Goal: Task Accomplishment & Management: Manage account settings

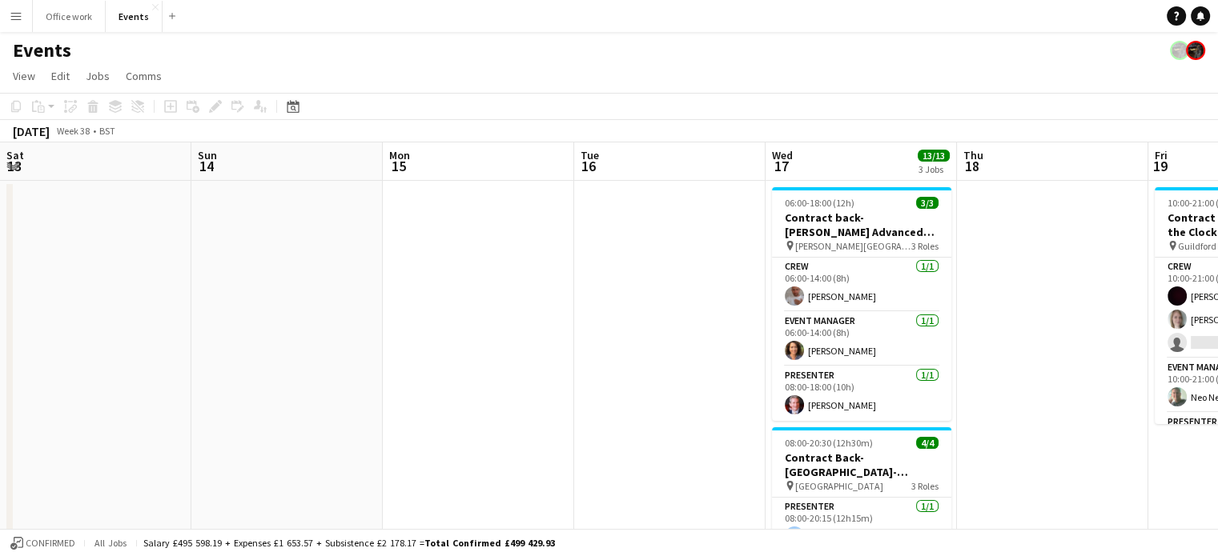
scroll to position [0, 448]
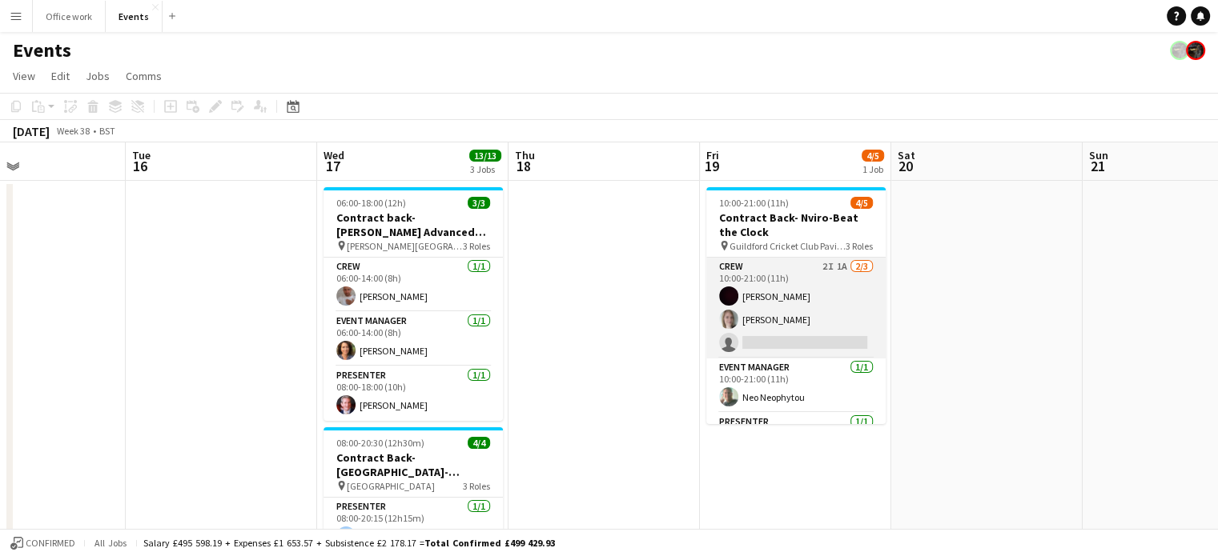
click at [804, 310] on app-card-role "Crew 2I 1A [DATE] 10:00-21:00 (11h) [PERSON_NAME] [PERSON_NAME] single-neutral-…" at bounding box center [795, 308] width 179 height 101
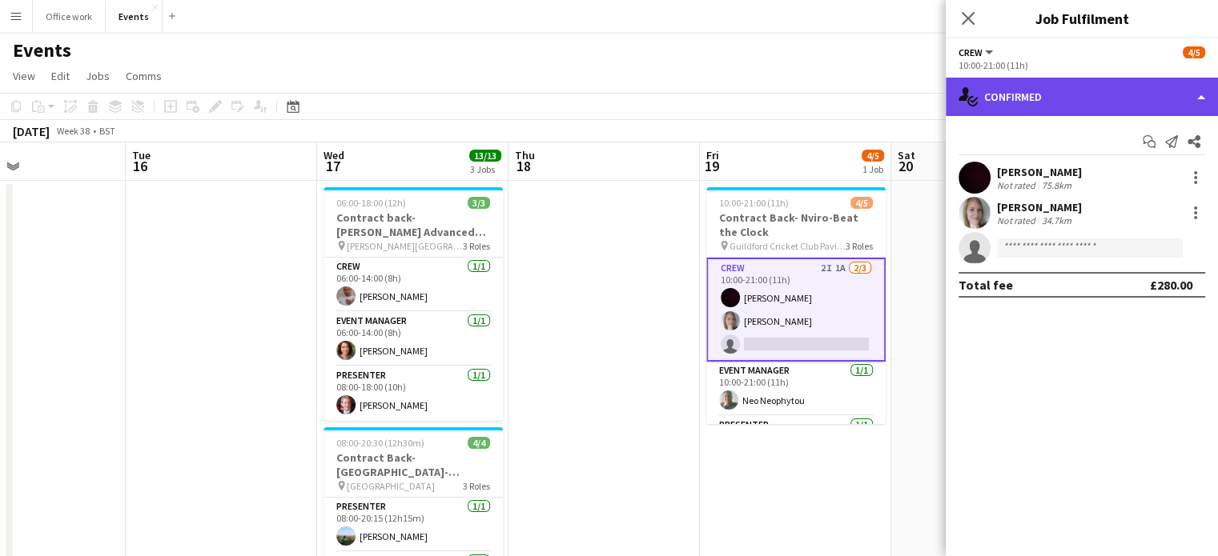
click at [1041, 107] on div "single-neutral-actions-check-2 Confirmed" at bounding box center [1081, 97] width 272 height 38
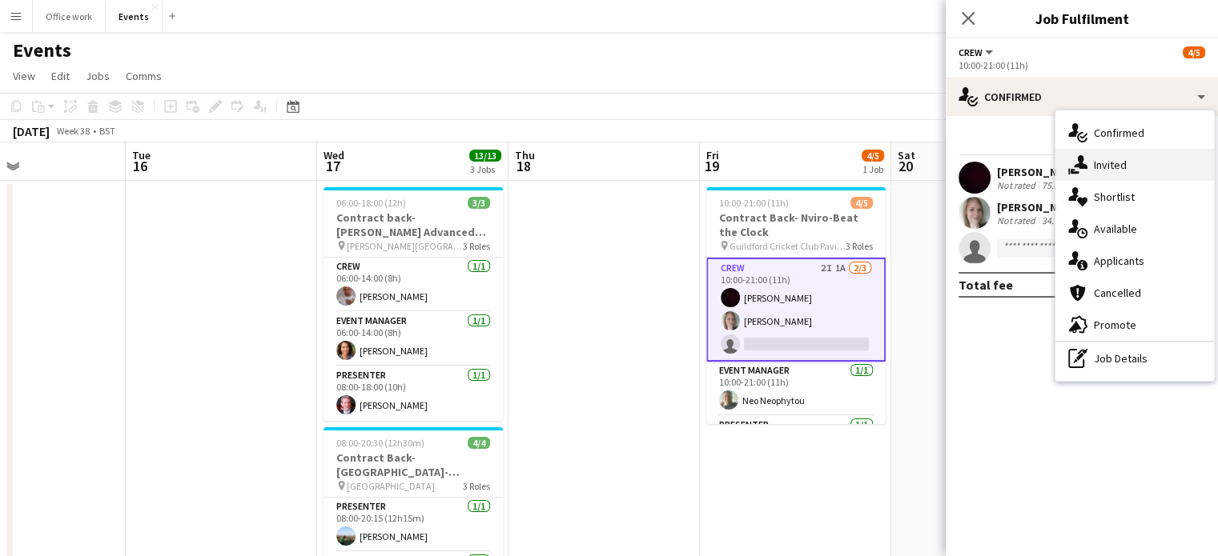
click at [1091, 169] on div "single-neutral-actions-share-1 Invited" at bounding box center [1134, 165] width 158 height 32
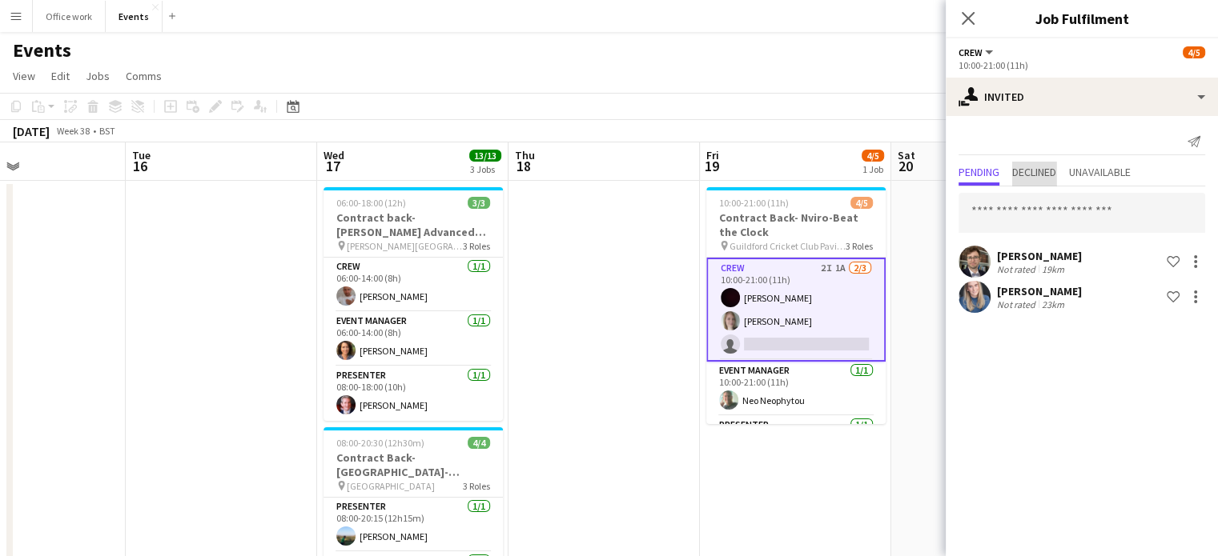
click at [1037, 172] on span "Declined" at bounding box center [1034, 172] width 44 height 11
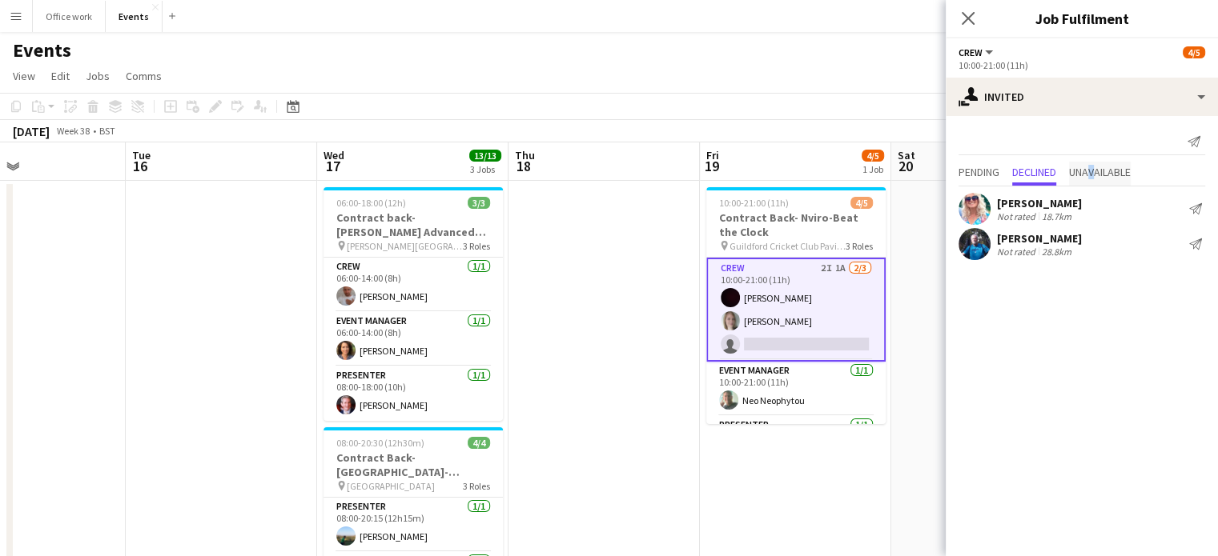
drag, startPoint x: 1102, startPoint y: 186, endPoint x: 1095, endPoint y: 175, distance: 12.7
click at [1095, 175] on mat-tab-group "Pending Declined Unavailable [PERSON_NAME] Not rated 18.7km Send notification […" at bounding box center [1081, 213] width 272 height 102
click at [1095, 175] on span "Unavailable" at bounding box center [1100, 172] width 62 height 11
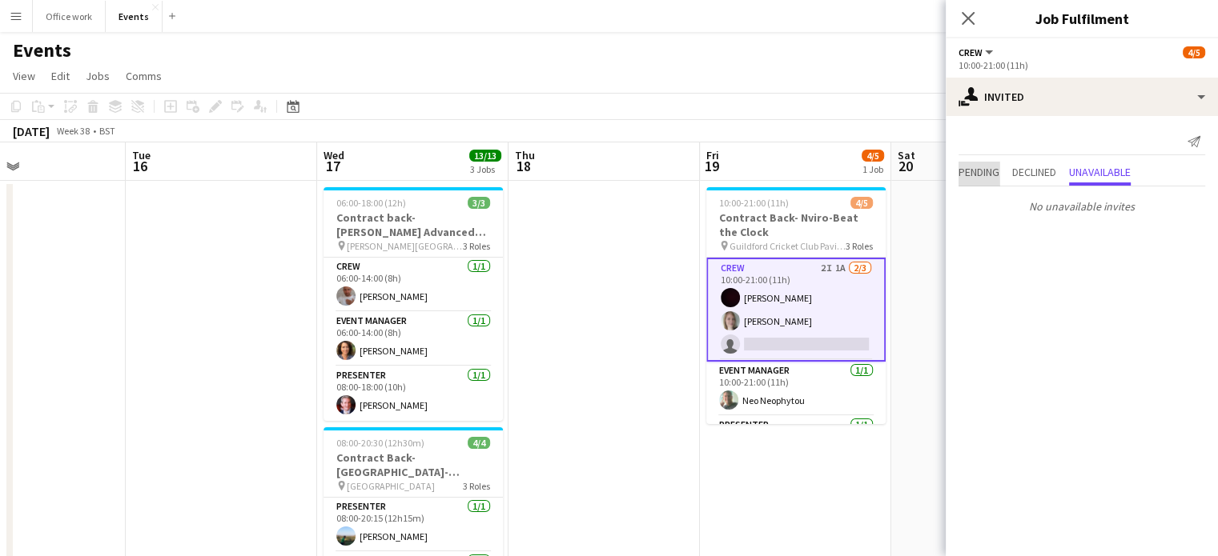
click at [975, 171] on span "Pending" at bounding box center [978, 172] width 41 height 11
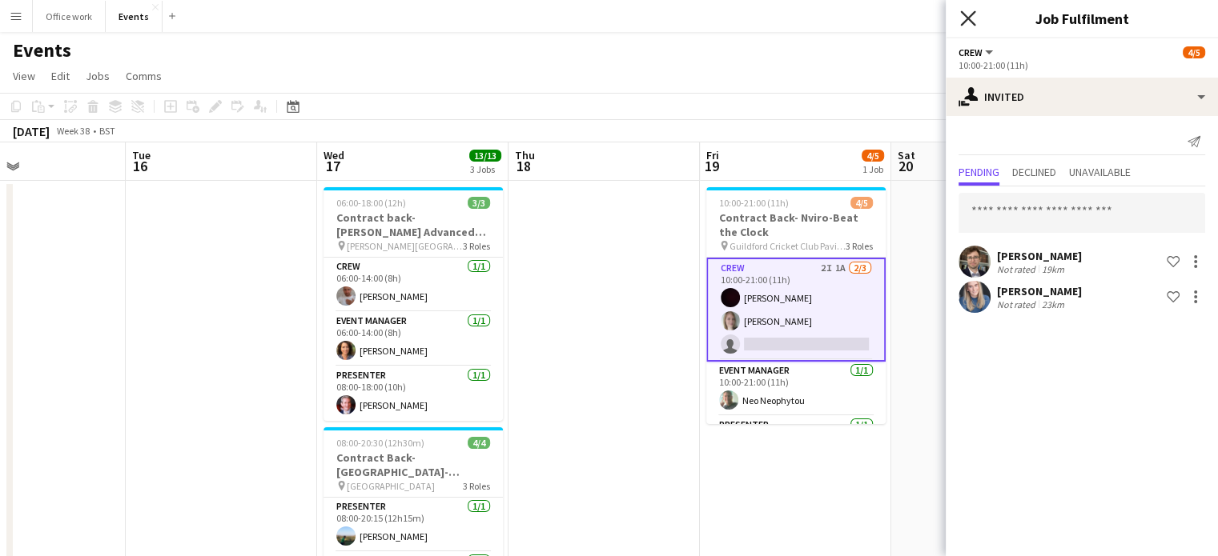
click at [964, 18] on icon "Close pop-in" at bounding box center [967, 17] width 15 height 15
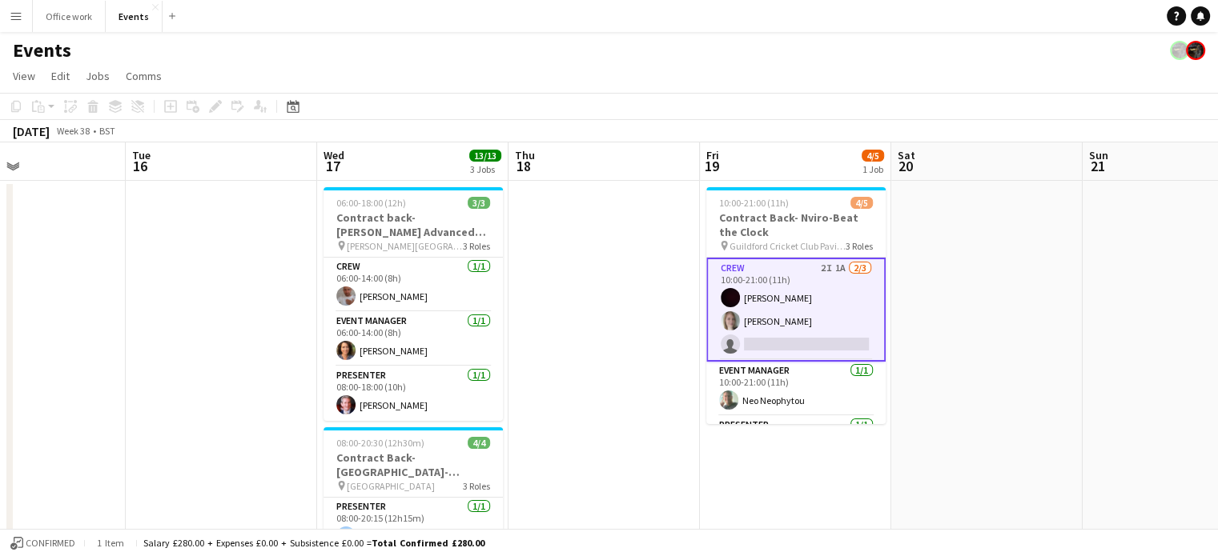
click at [821, 262] on app-card-role "Crew 2I 1A [DATE] 10:00-21:00 (11h) [PERSON_NAME] [PERSON_NAME] single-neutral-…" at bounding box center [795, 310] width 179 height 104
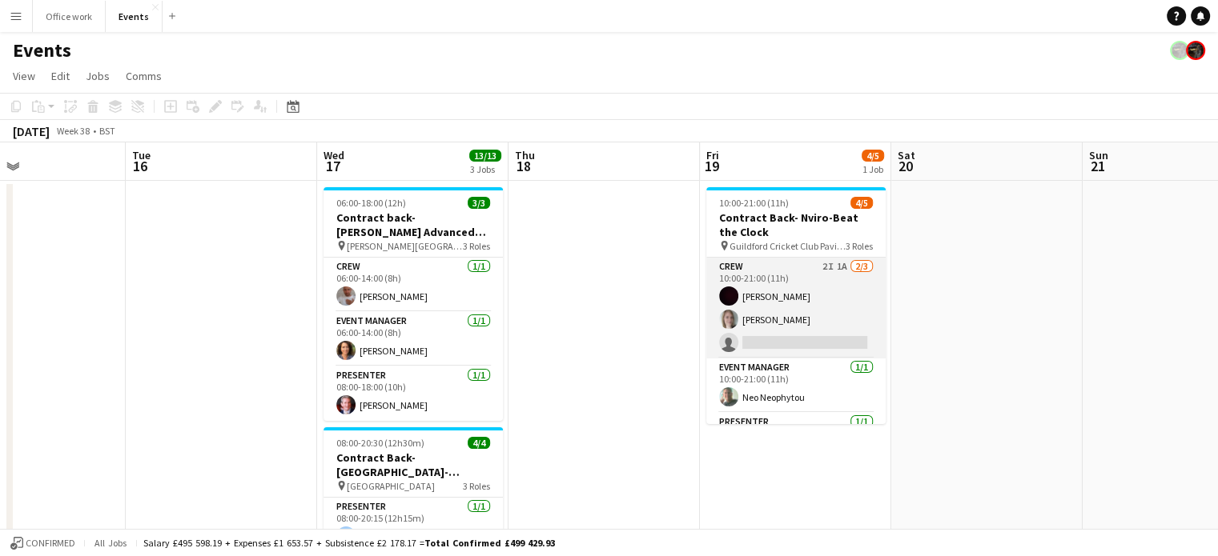
click at [825, 266] on app-card-role "Crew 2I 1A [DATE] 10:00-21:00 (11h) [PERSON_NAME] [PERSON_NAME] single-neutral-…" at bounding box center [795, 308] width 179 height 101
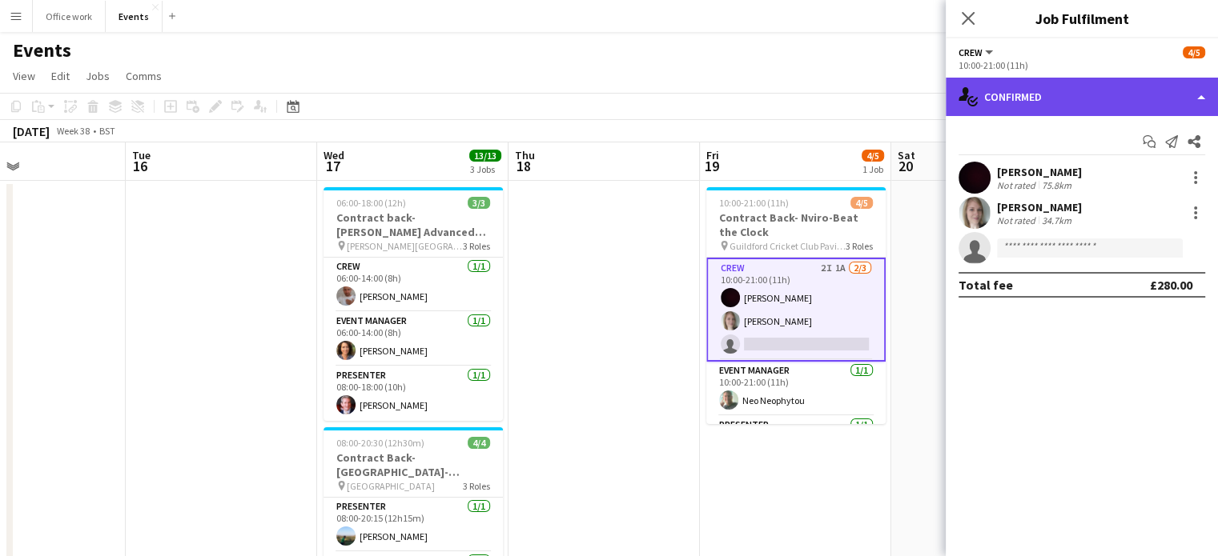
click at [1021, 112] on div "single-neutral-actions-check-2 Confirmed" at bounding box center [1081, 97] width 272 height 38
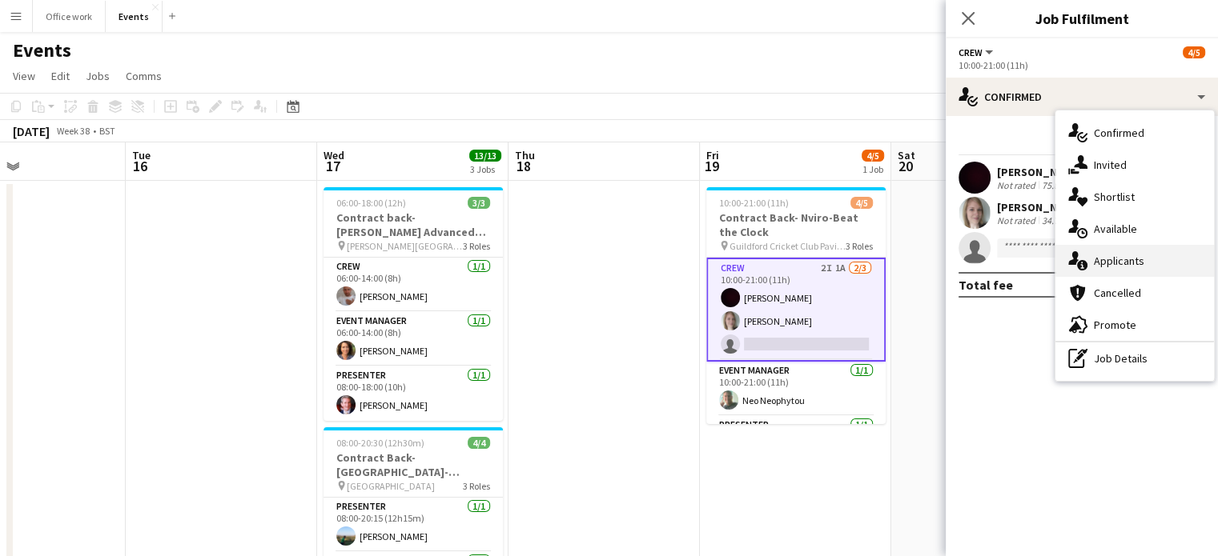
click at [1076, 264] on icon "single-neutral-actions-information" at bounding box center [1077, 260] width 19 height 19
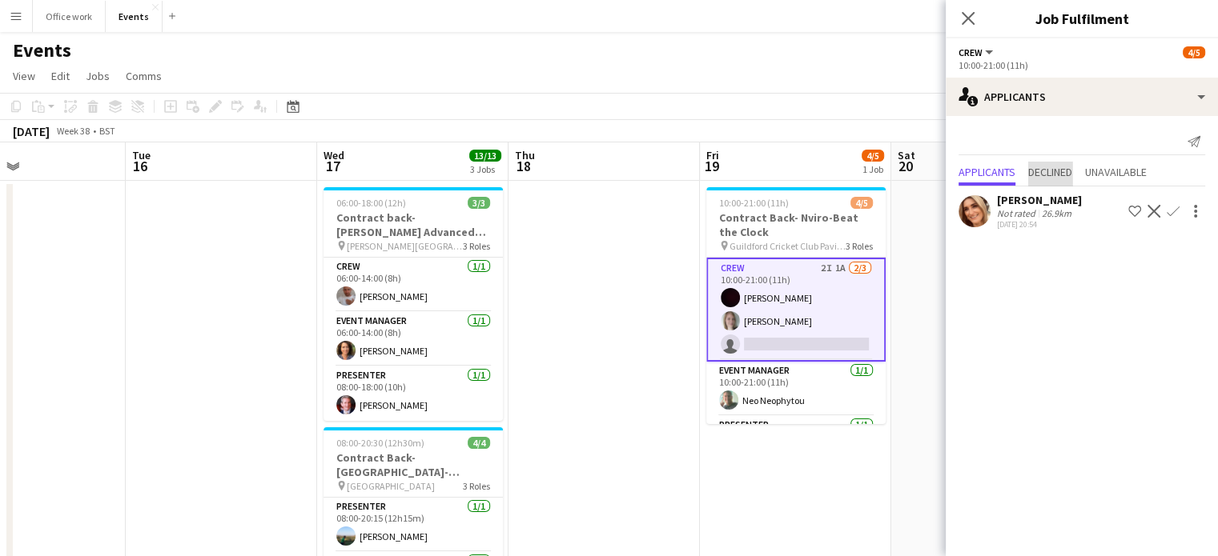
click at [1063, 162] on span "Declined" at bounding box center [1050, 174] width 44 height 24
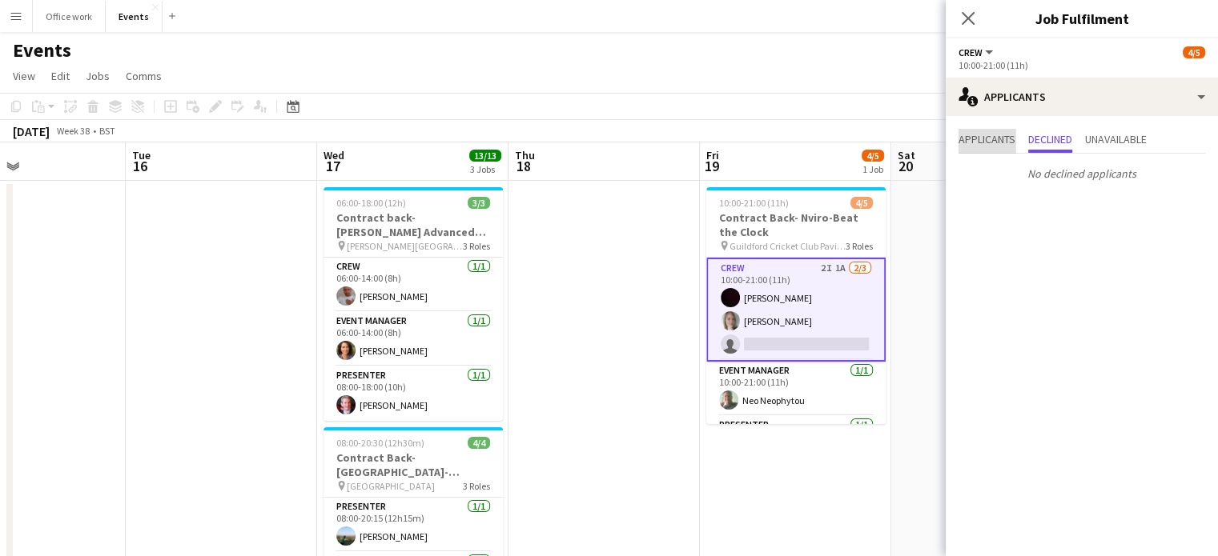
click at [973, 130] on span "Applicants" at bounding box center [986, 141] width 57 height 24
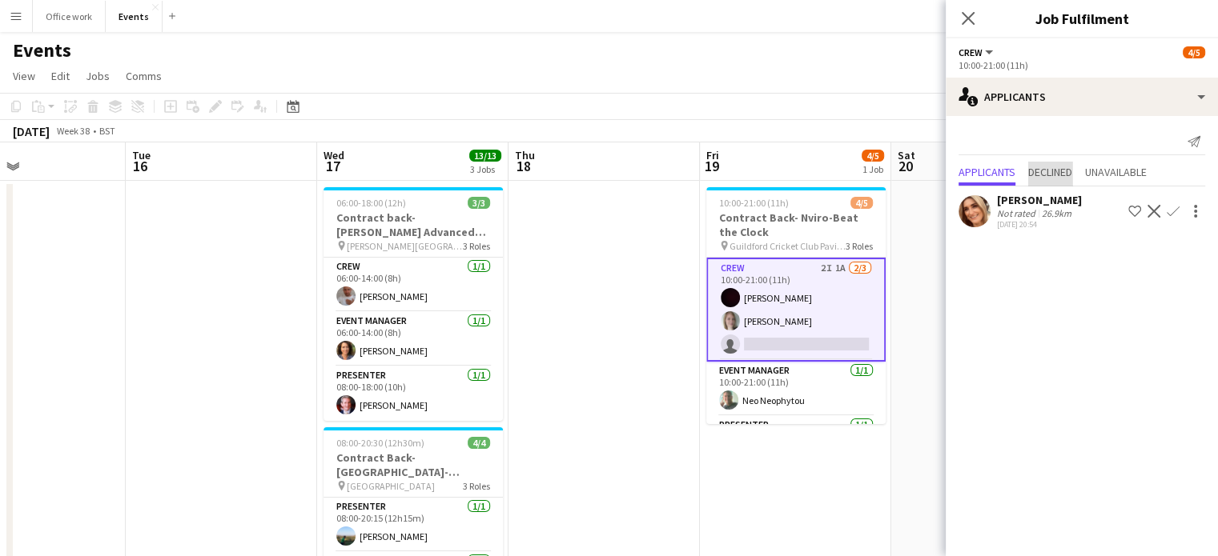
click at [1053, 171] on span "Declined" at bounding box center [1050, 172] width 44 height 11
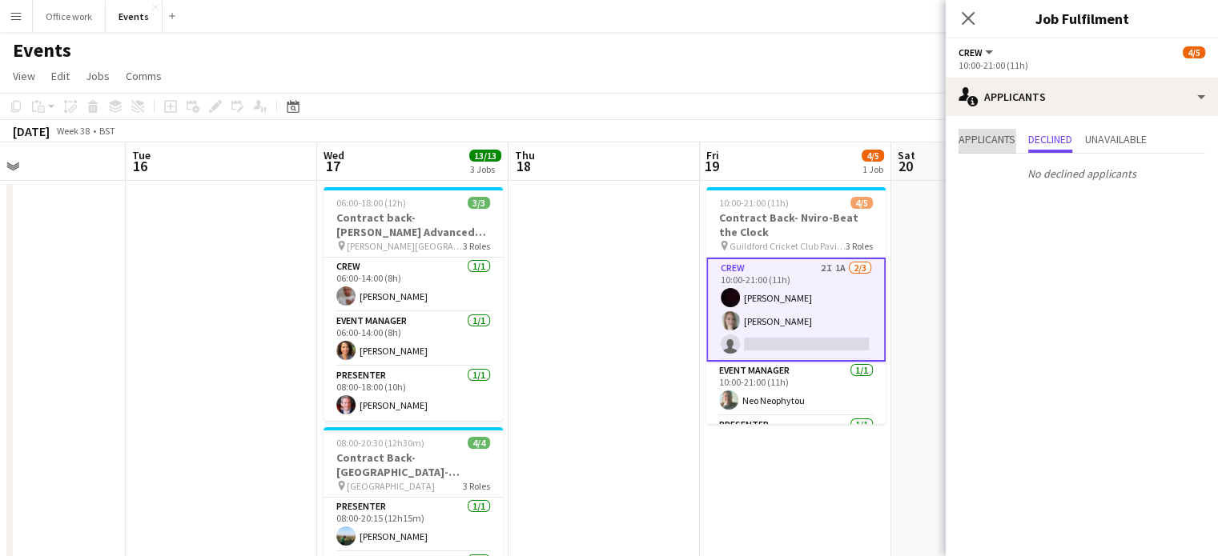
click at [983, 142] on span "Applicants" at bounding box center [986, 139] width 57 height 11
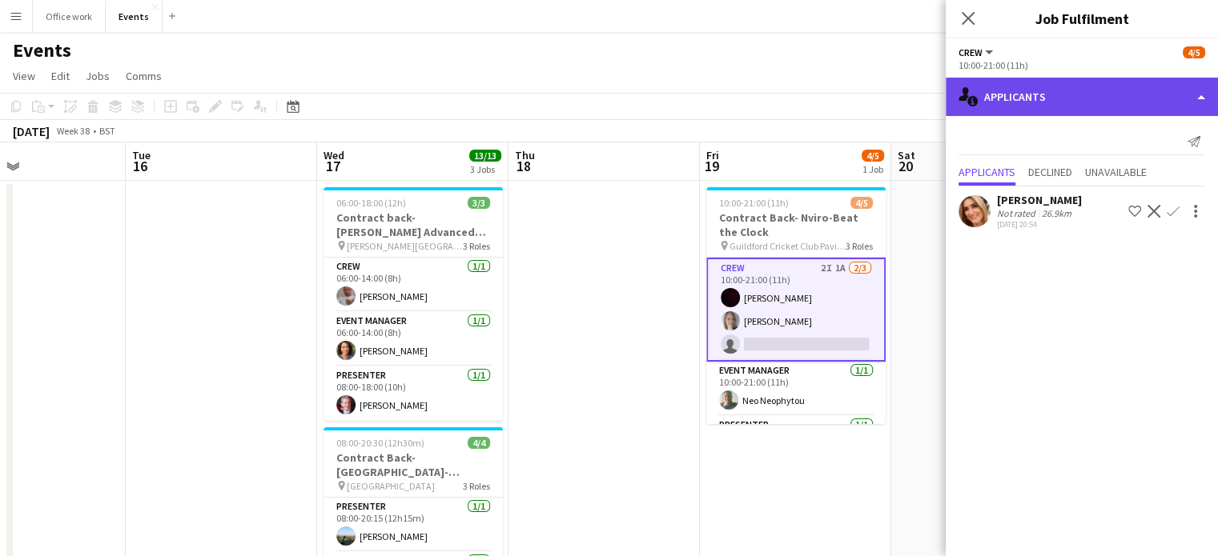
click at [1043, 86] on div "single-neutral-actions-information Applicants" at bounding box center [1081, 97] width 272 height 38
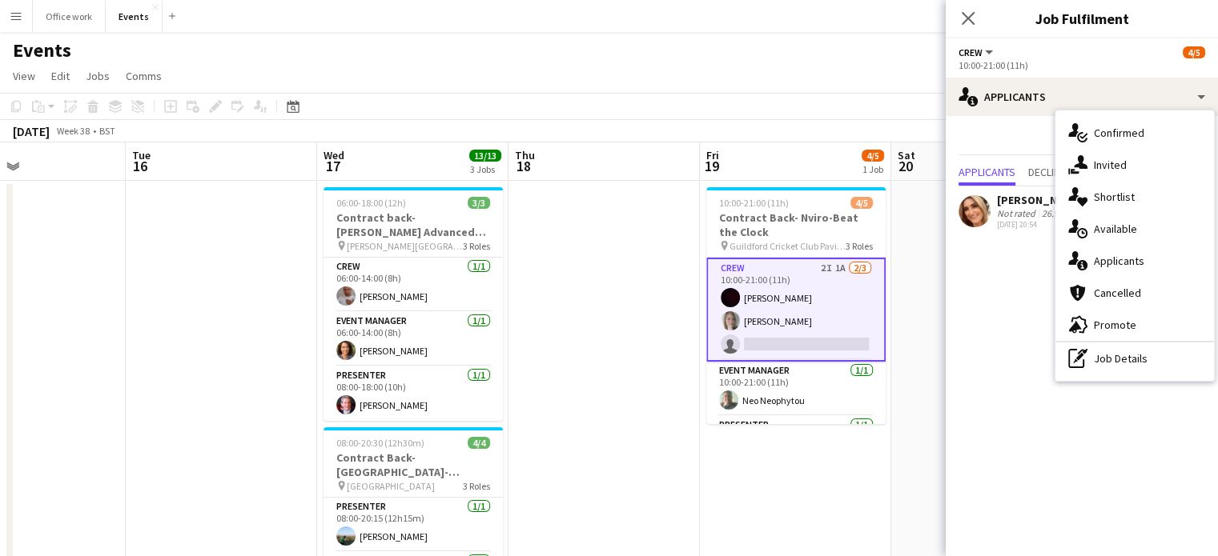
click at [961, 127] on div "Send notification Applicants Declined Unavailable [PERSON_NAME] Not rated 26.9k…" at bounding box center [1081, 181] width 272 height 130
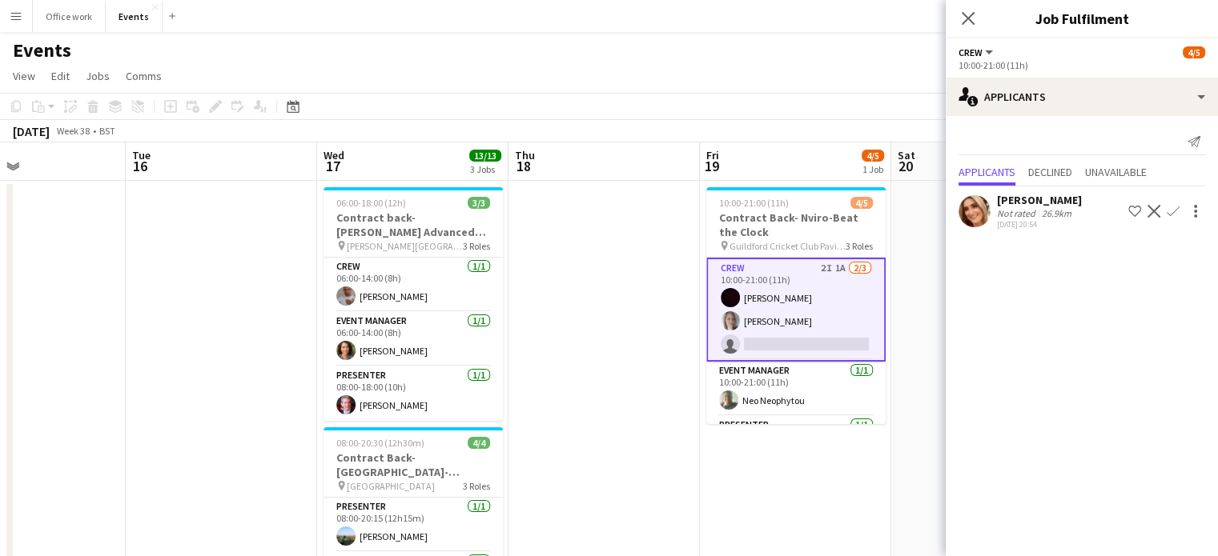
click at [1172, 209] on app-icon "Confirm" at bounding box center [1172, 211] width 13 height 13
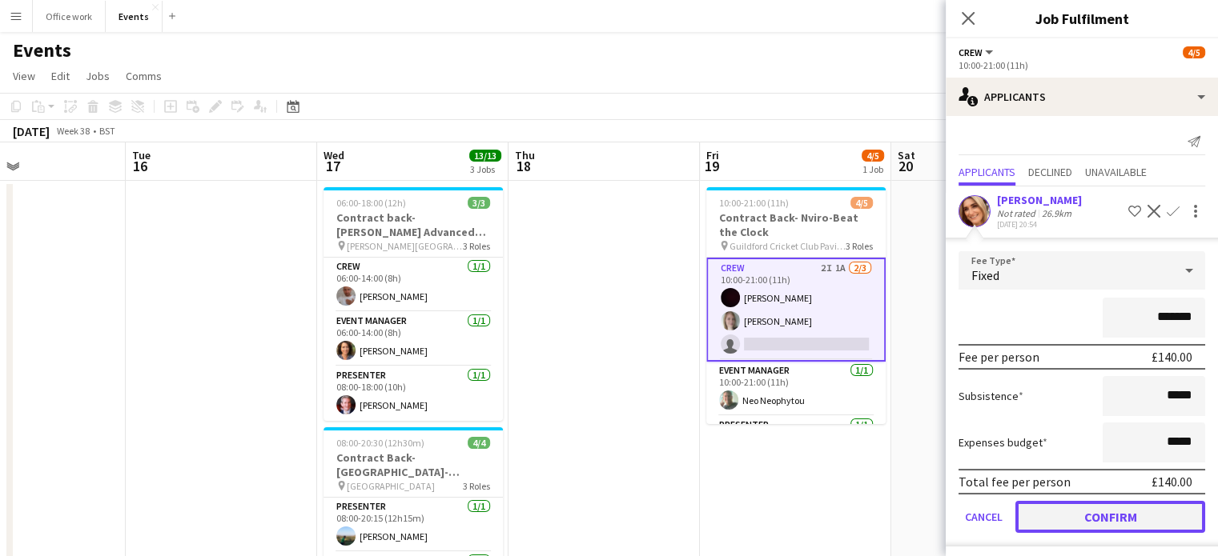
click at [1083, 505] on button "Confirm" at bounding box center [1110, 517] width 190 height 32
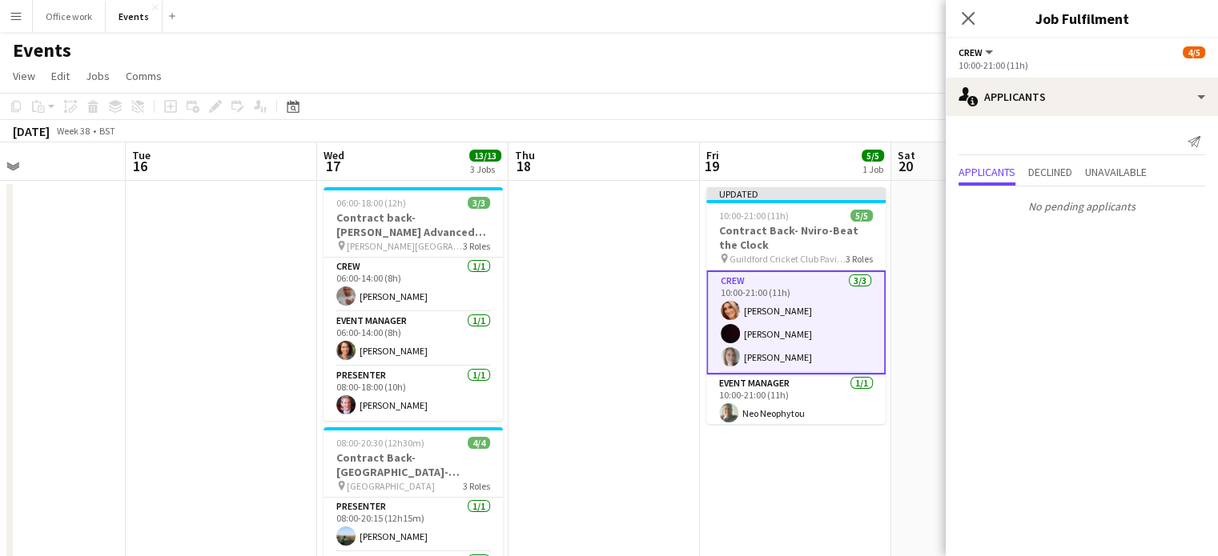
click at [962, 6] on div "Close pop-in" at bounding box center [967, 18] width 45 height 37
click at [970, 21] on icon at bounding box center [967, 17] width 15 height 15
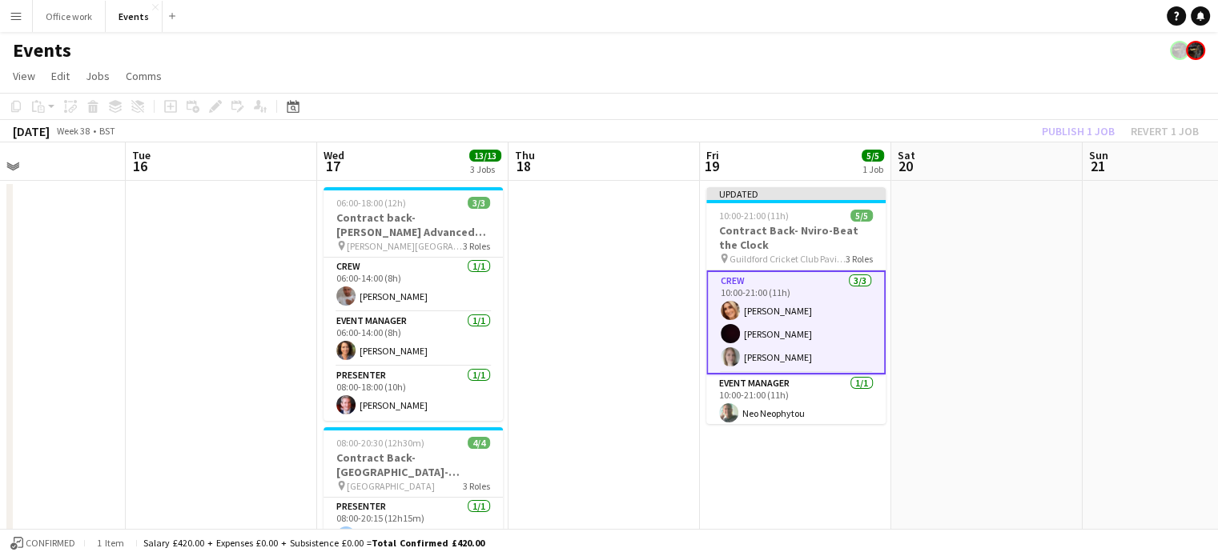
click at [1068, 135] on div "Publish 1 job Revert 1 job" at bounding box center [1119, 131] width 195 height 21
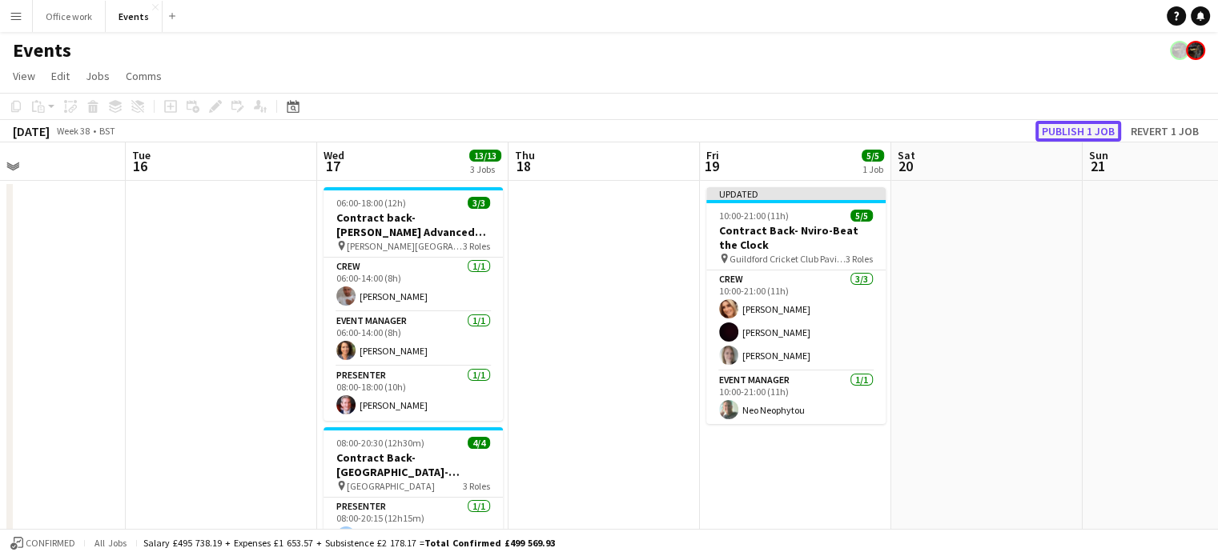
click at [1068, 131] on button "Publish 1 job" at bounding box center [1078, 131] width 86 height 21
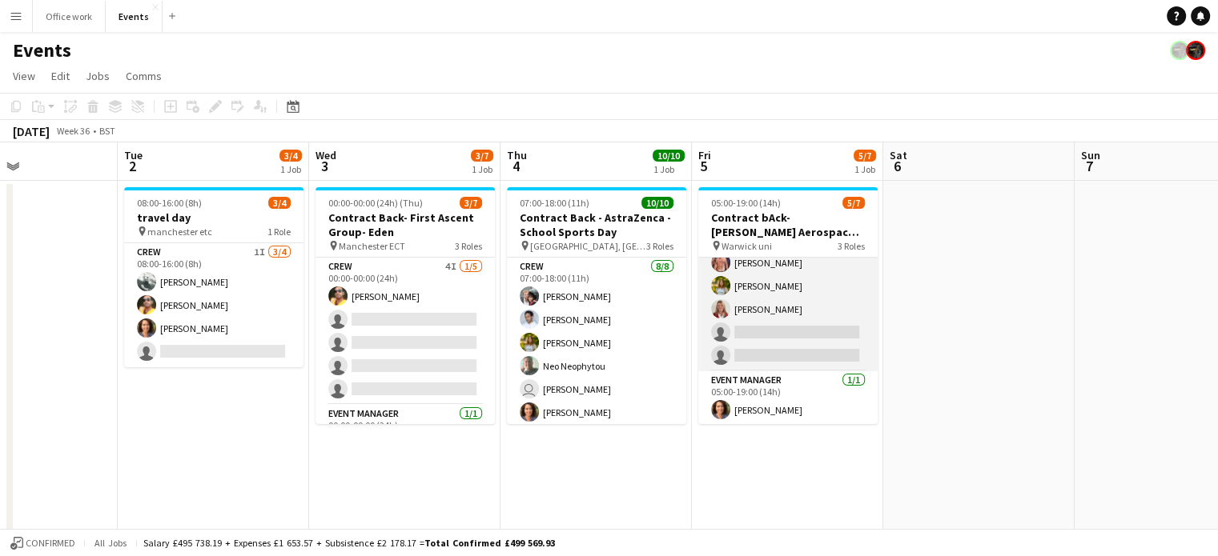
scroll to position [0, 0]
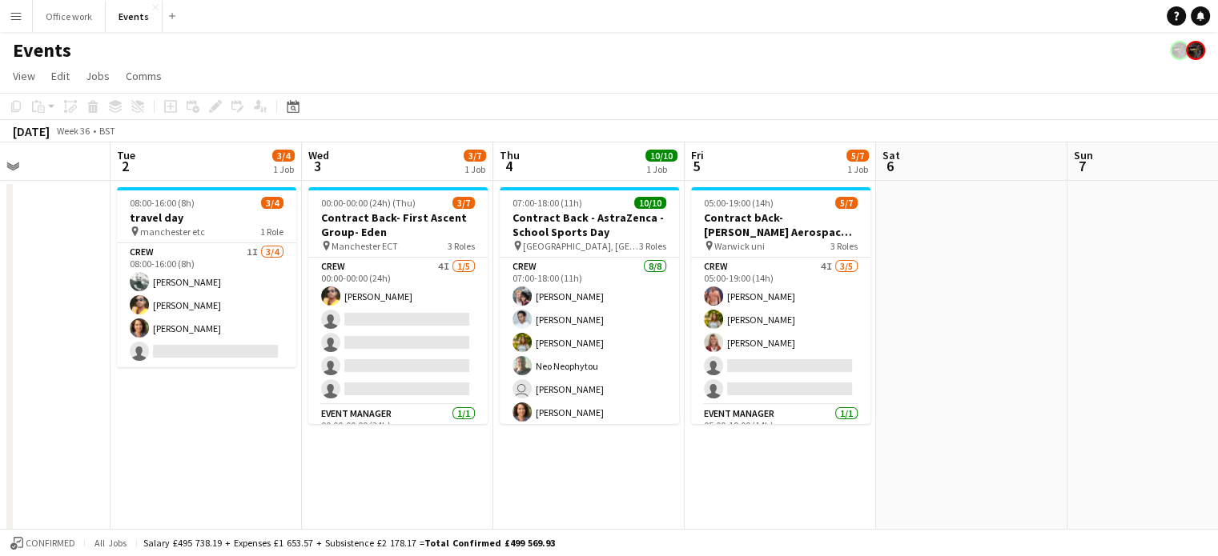
drag, startPoint x: 842, startPoint y: 377, endPoint x: 841, endPoint y: 466, distance: 88.9
click at [841, 466] on app-calendar-viewport "Sat 30 Sun 31 Mon 1 Tue 2 3/4 1 Job Wed 3 3/7 1 Job Thu 4 10/10 1 Job Fri 5 5/7…" at bounding box center [609, 541] width 1218 height 799
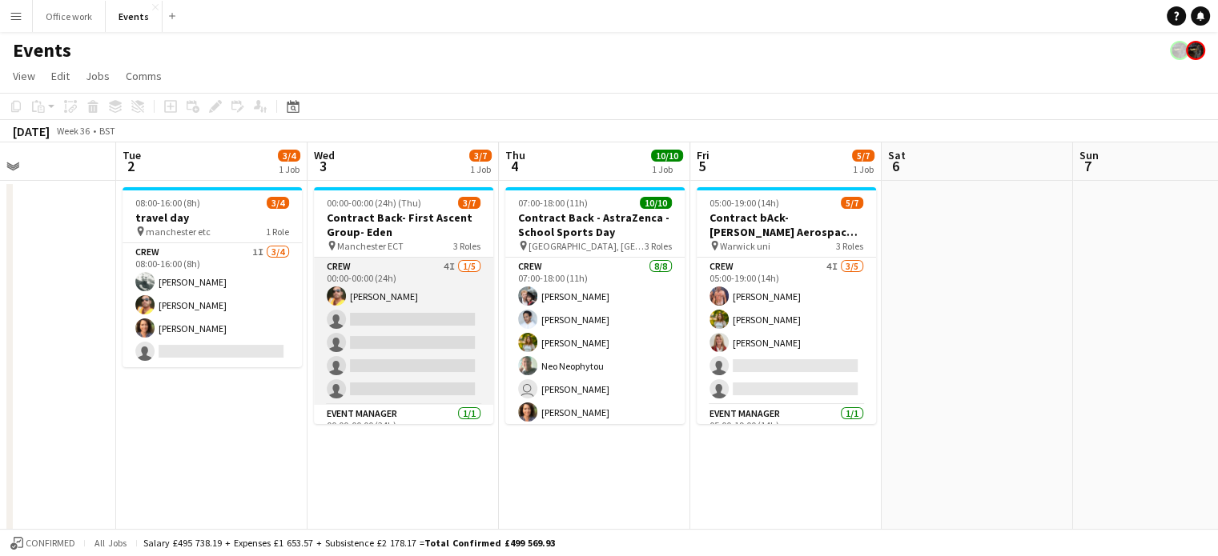
click at [394, 326] on app-card-role "Crew 4I [DATE] 00:00-00:00 (24h) [PERSON_NAME] single-neutral-actions single-ne…" at bounding box center [403, 331] width 179 height 147
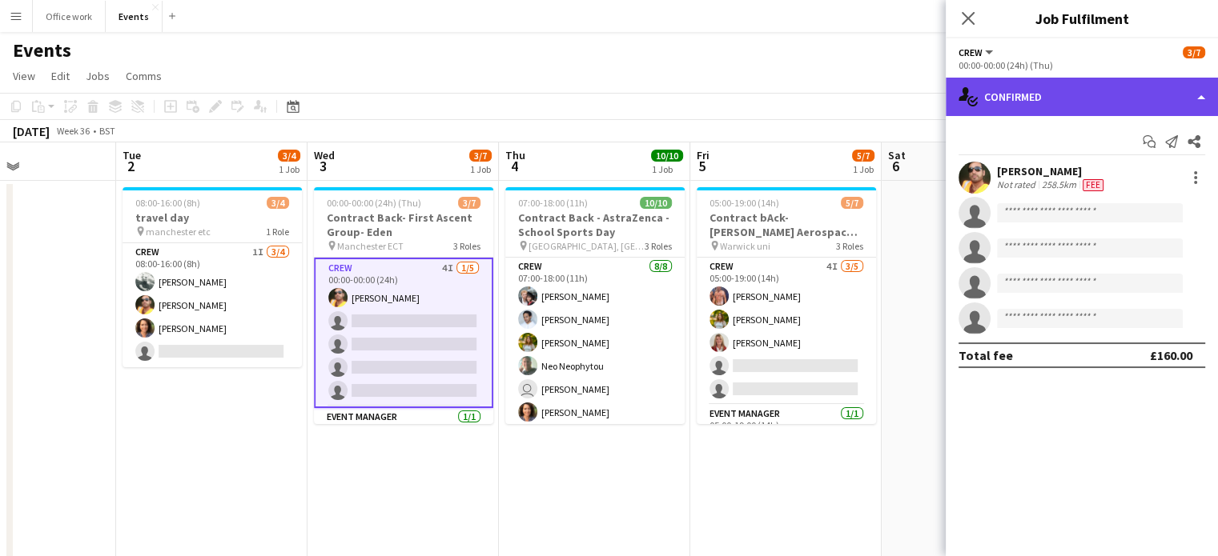
click at [1005, 90] on div "single-neutral-actions-check-2 Confirmed" at bounding box center [1081, 97] width 272 height 38
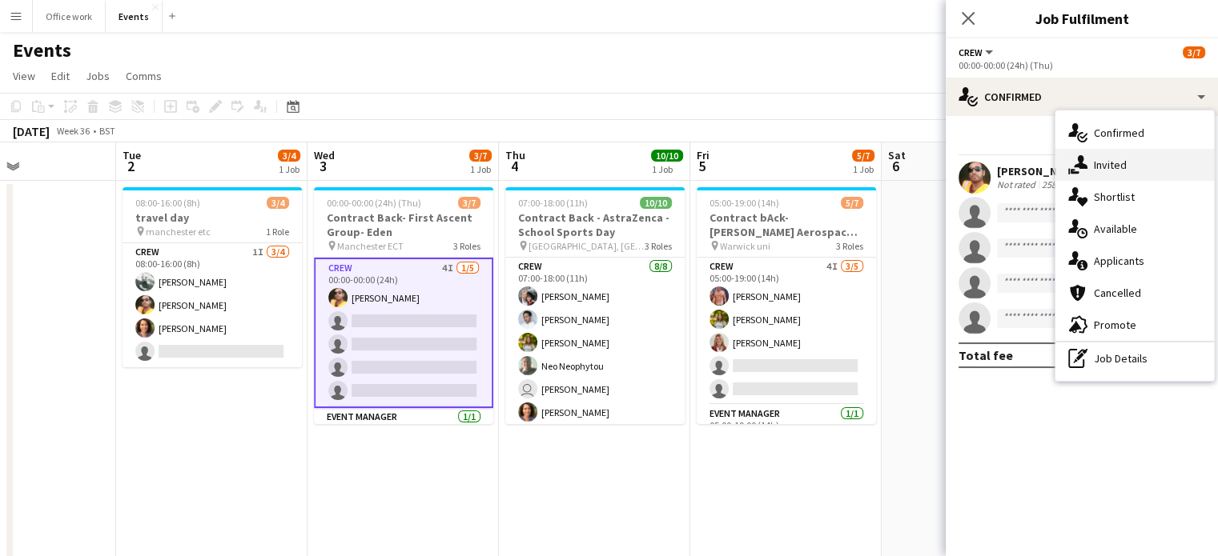
click at [1077, 161] on icon at bounding box center [1080, 162] width 14 height 14
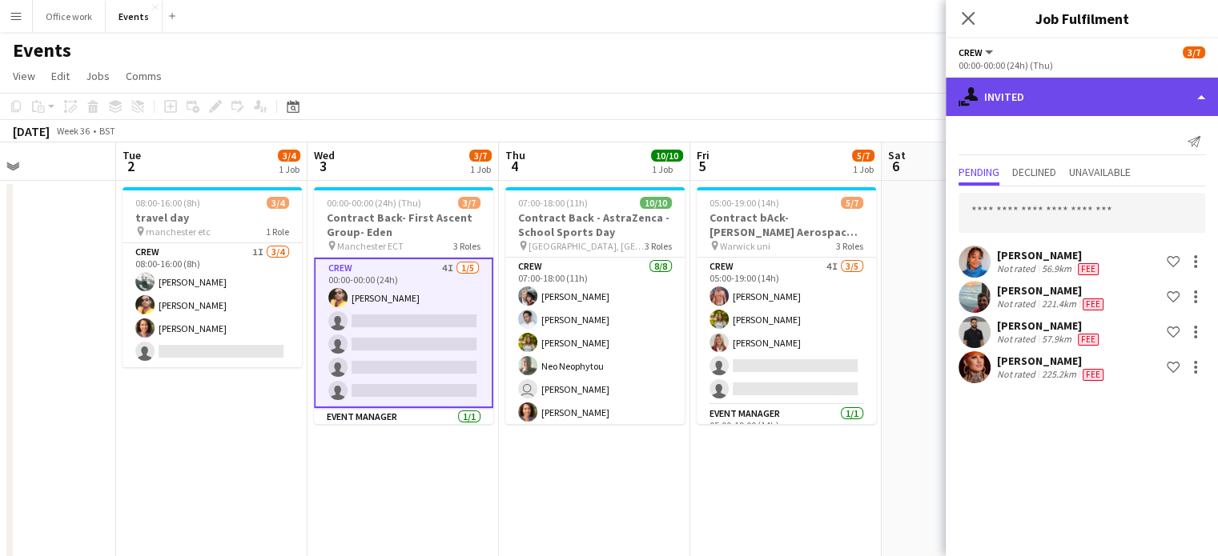
click at [1031, 85] on div "single-neutral-actions-share-1 Invited" at bounding box center [1081, 97] width 272 height 38
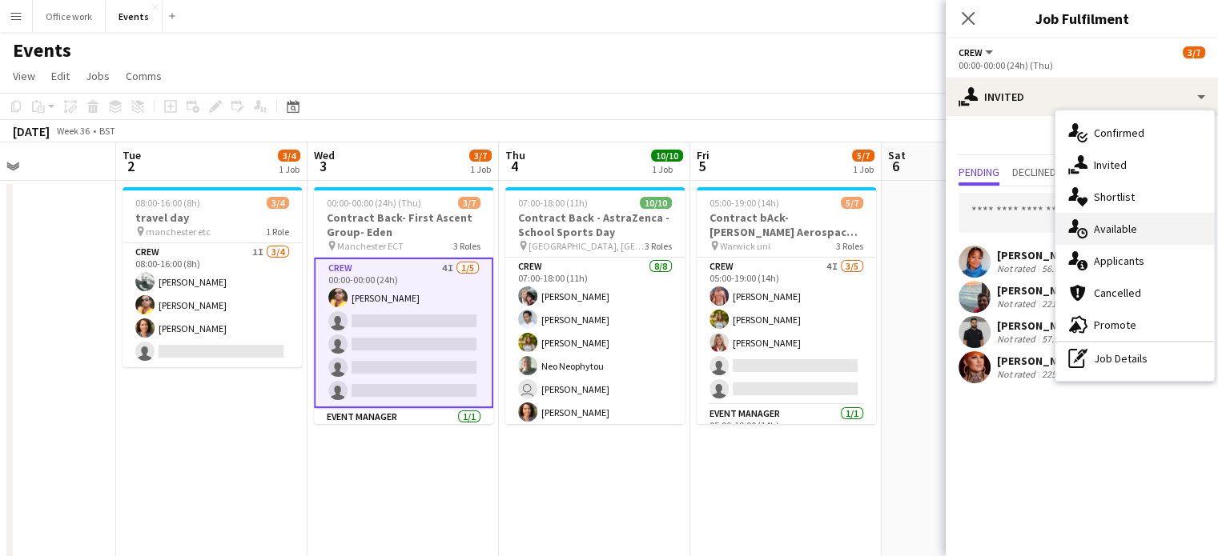
click at [1095, 236] on div "single-neutral-actions-upload Available" at bounding box center [1134, 229] width 158 height 32
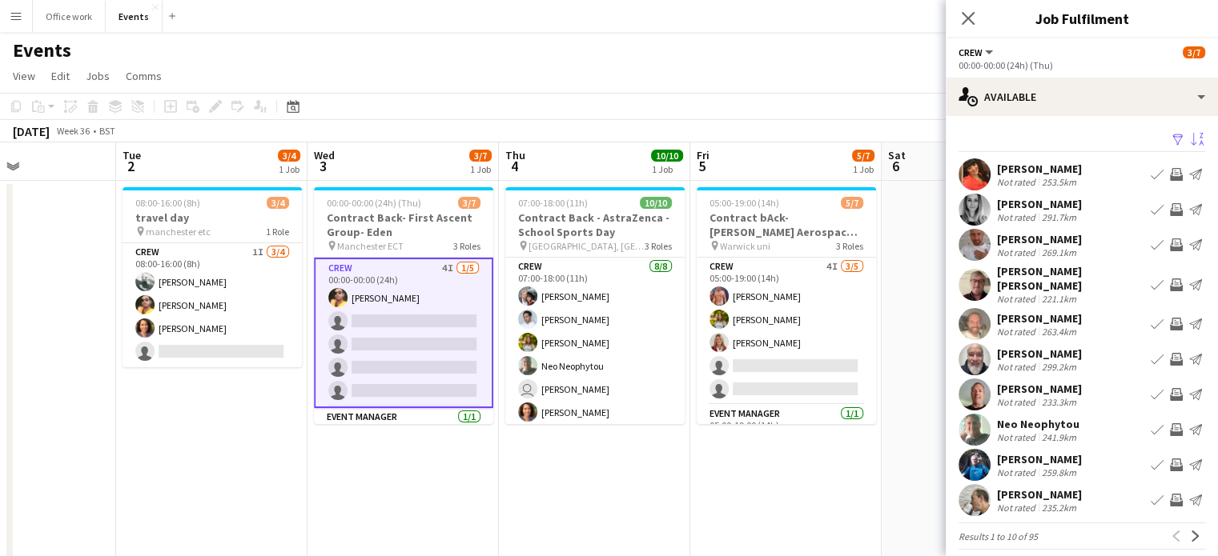
click at [1190, 138] on app-icon "Sort asc" at bounding box center [1196, 140] width 13 height 15
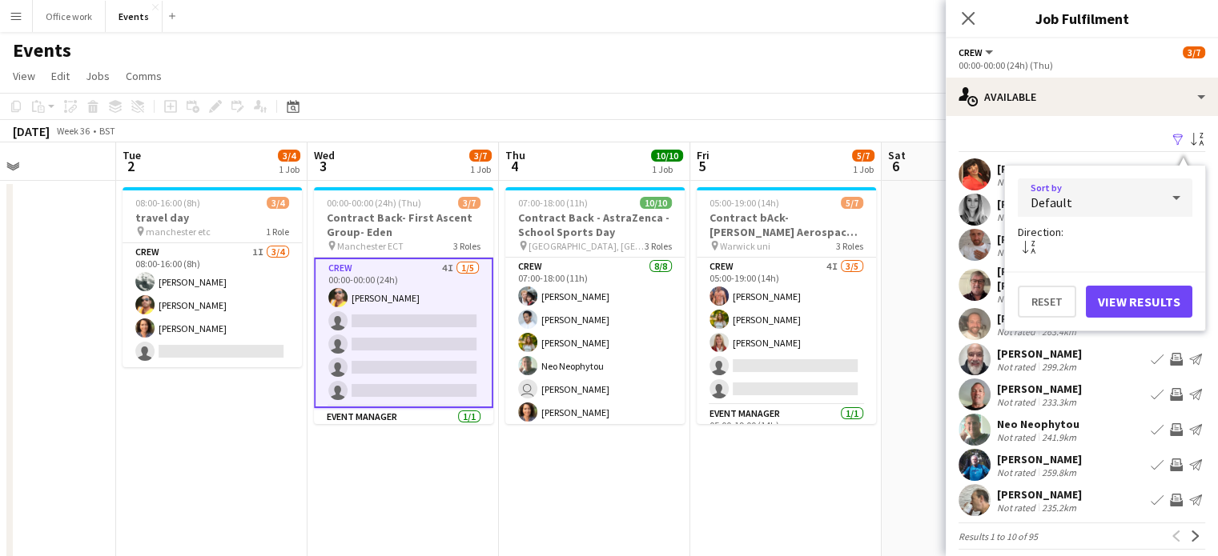
click at [1129, 203] on div "Default" at bounding box center [1088, 198] width 142 height 38
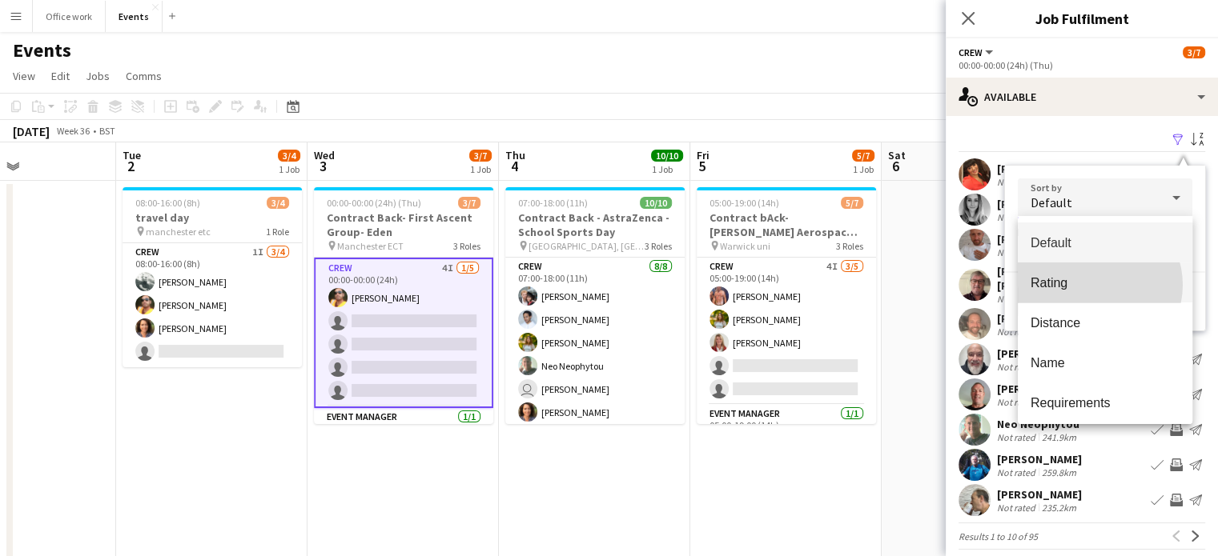
click at [1095, 285] on span "Rating" at bounding box center [1104, 282] width 149 height 15
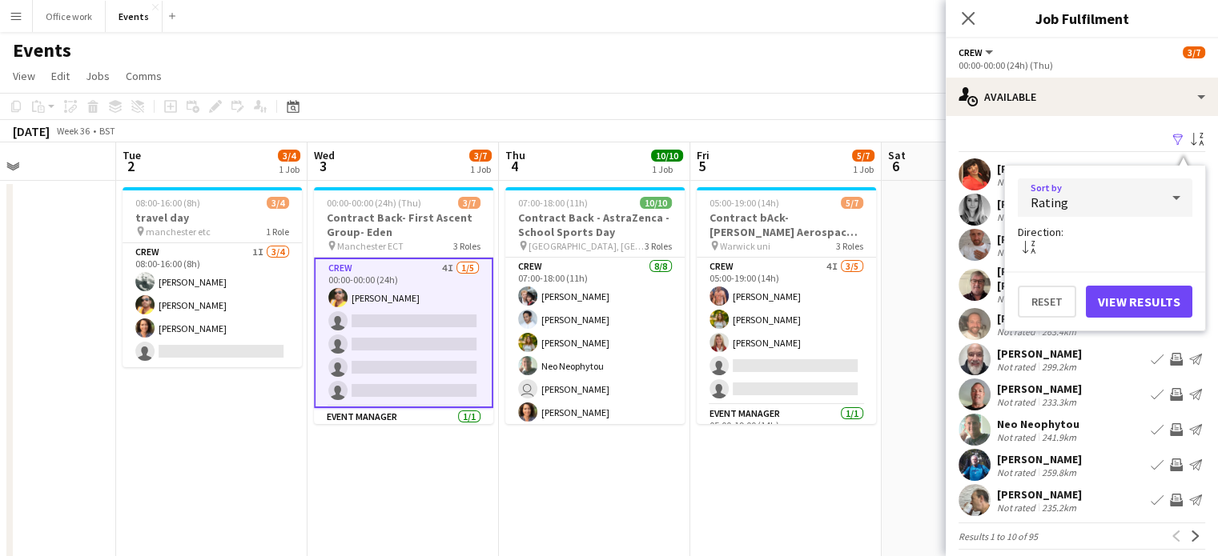
click at [1120, 197] on div "Rating" at bounding box center [1088, 198] width 142 height 38
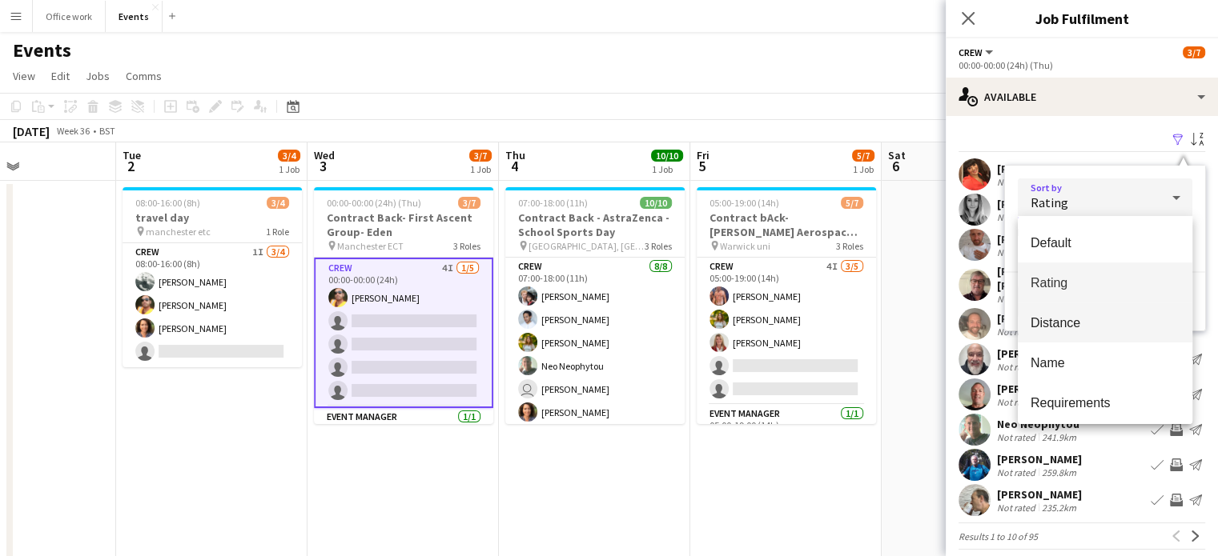
click at [1095, 336] on mat-option "Distance" at bounding box center [1104, 323] width 175 height 40
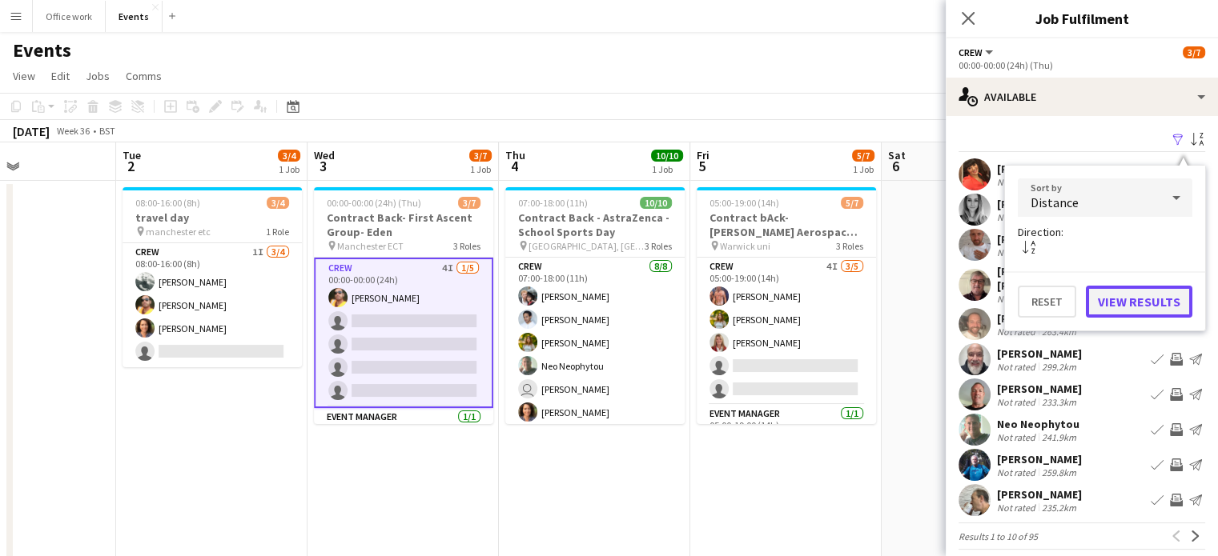
click at [1143, 297] on button "View Results" at bounding box center [1138, 302] width 106 height 32
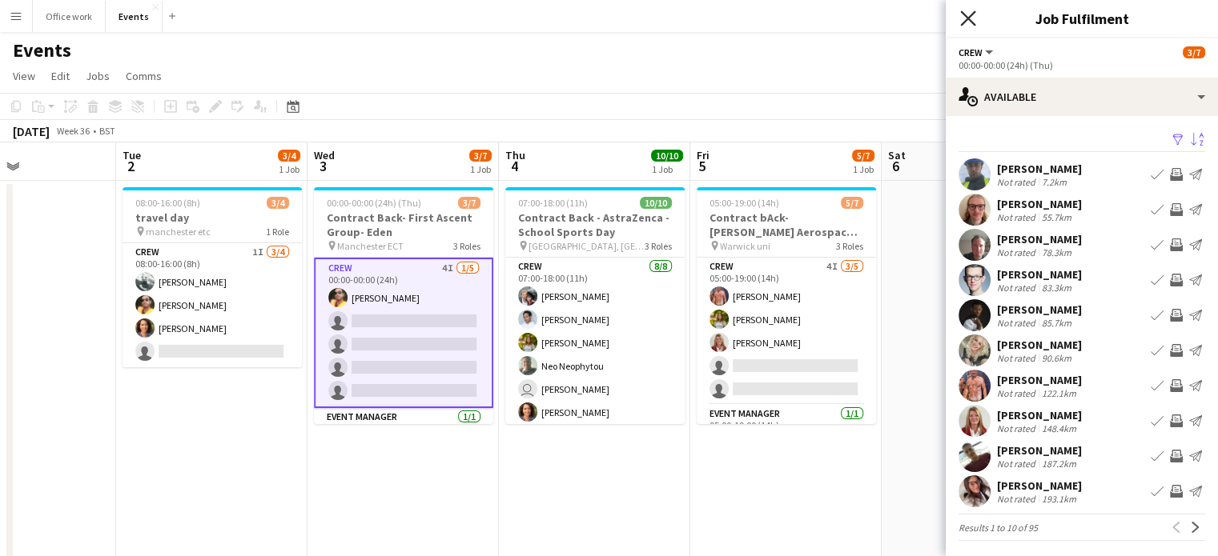
click at [965, 22] on icon at bounding box center [967, 17] width 15 height 15
